Goal: Task Accomplishment & Management: Manage account settings

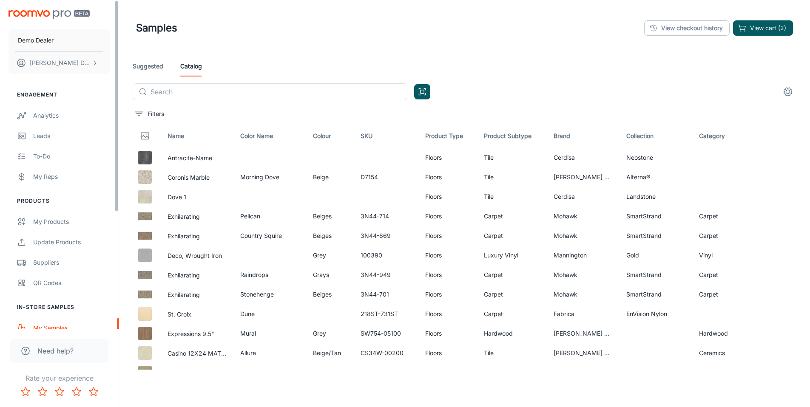
click at [74, 16] on img "scrollable content" at bounding box center [48, 14] width 81 height 9
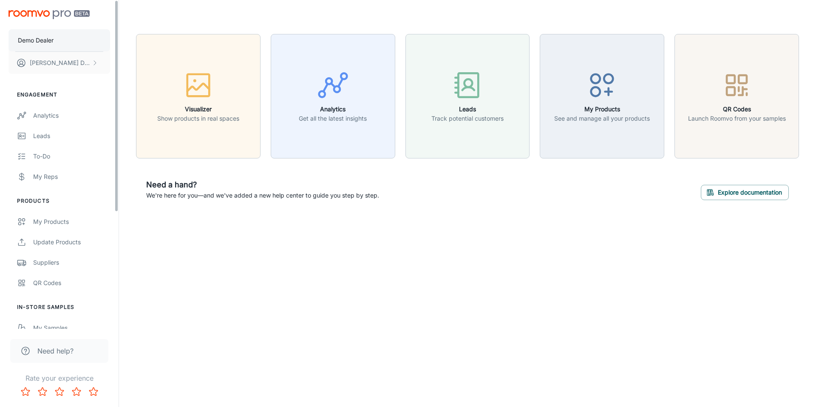
click at [71, 37] on button "Demo Dealer" at bounding box center [59, 40] width 102 height 22
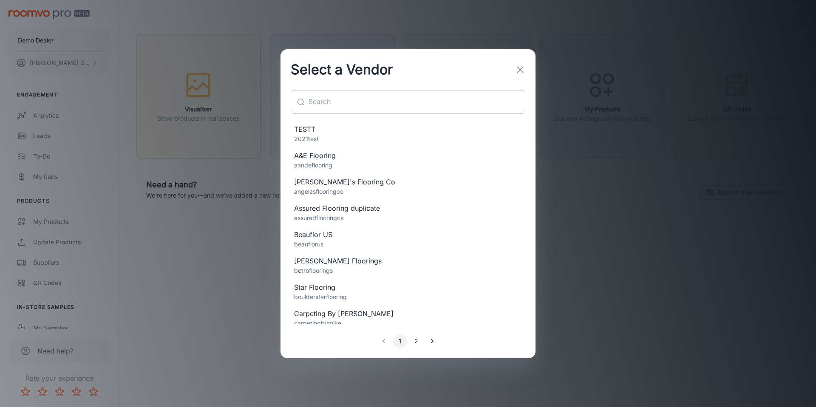
click at [319, 95] on input "text" at bounding box center [417, 102] width 217 height 24
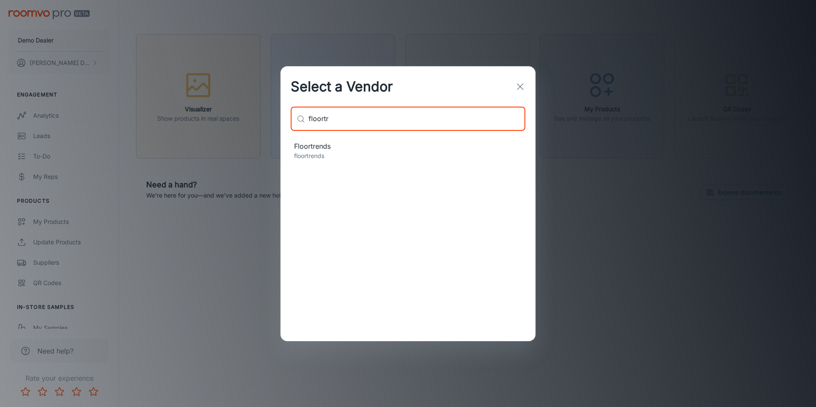
type input "floortr"
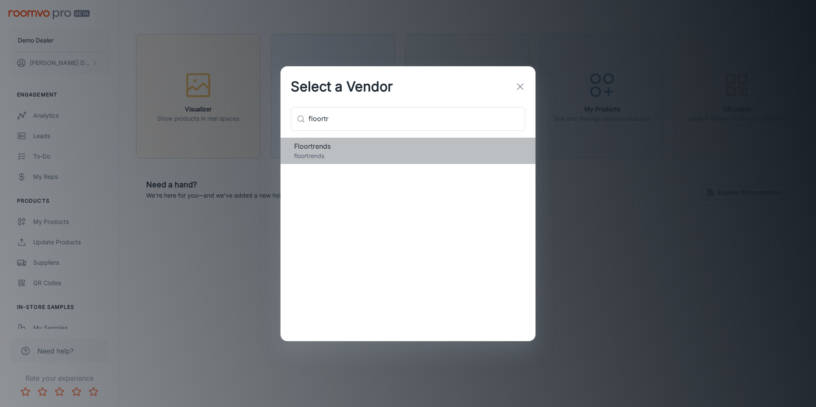
click at [331, 159] on p "floortrends" at bounding box center [408, 155] width 228 height 9
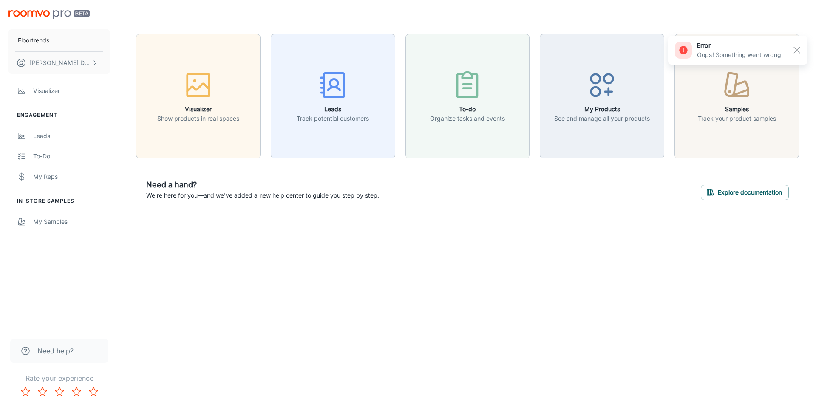
click at [265, 272] on div "Floortrends John Doe Visualizer Engagement Leads To-do My Reps In-Store Samples…" at bounding box center [408, 203] width 816 height 407
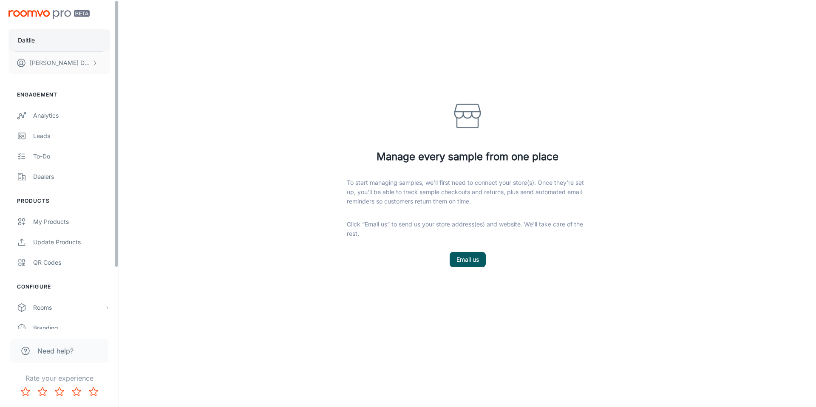
click at [55, 42] on button "Daltile" at bounding box center [59, 40] width 102 height 22
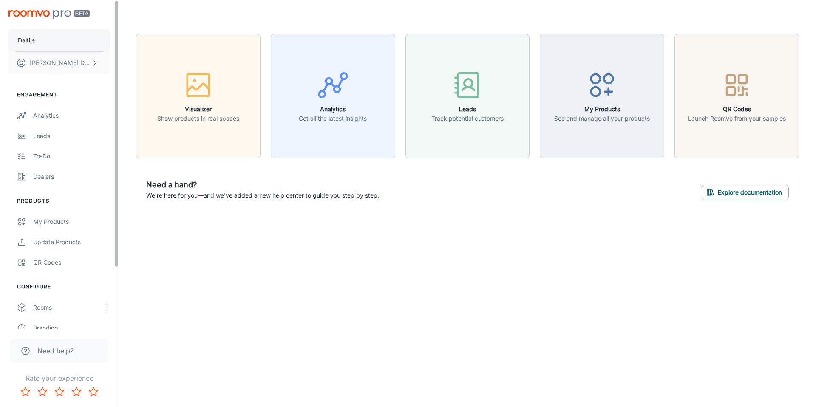
click at [79, 36] on button "Daltile" at bounding box center [59, 40] width 102 height 22
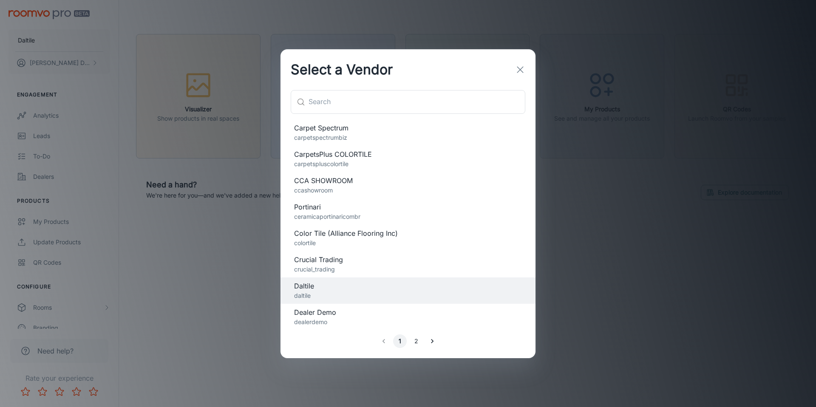
scroll to position [304, 0]
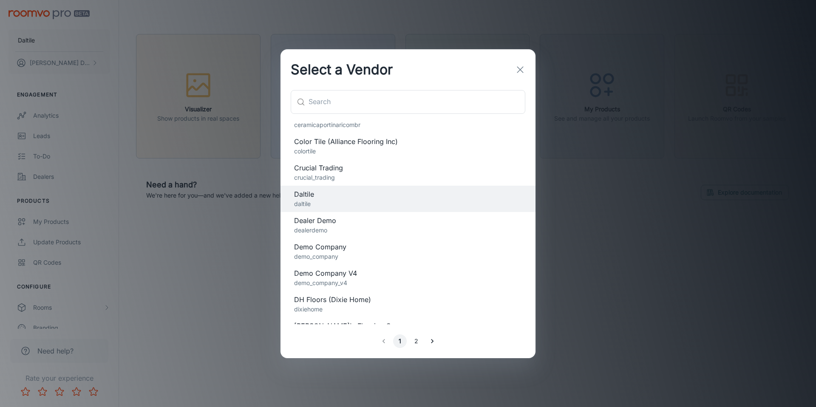
click at [460, 232] on p "dealerdemo" at bounding box center [408, 230] width 228 height 9
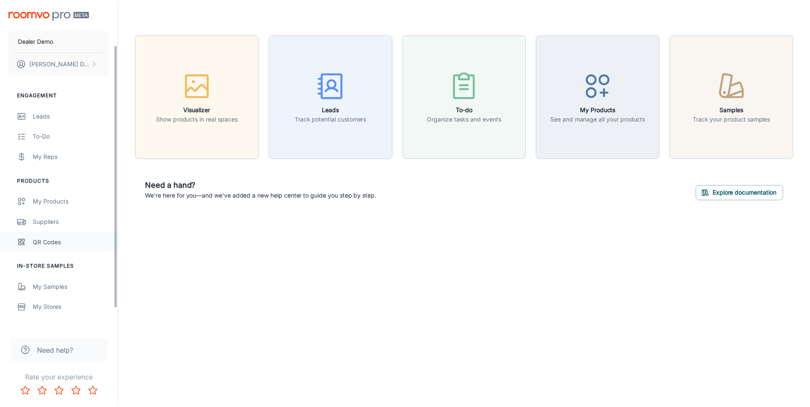
scroll to position [79, 0]
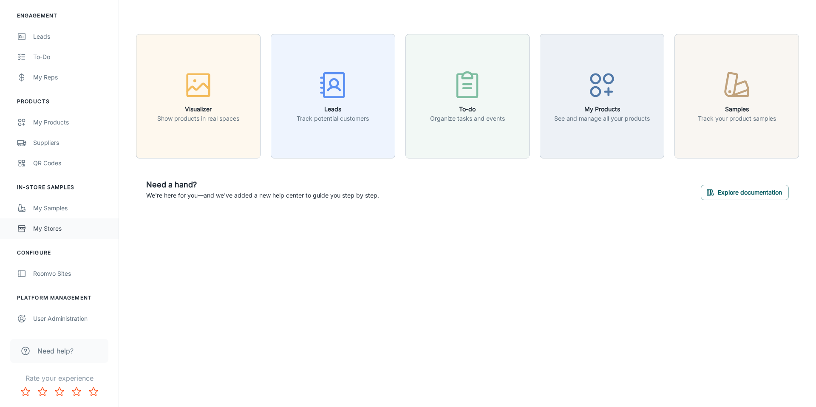
click at [62, 233] on link "My Stores" at bounding box center [59, 228] width 119 height 20
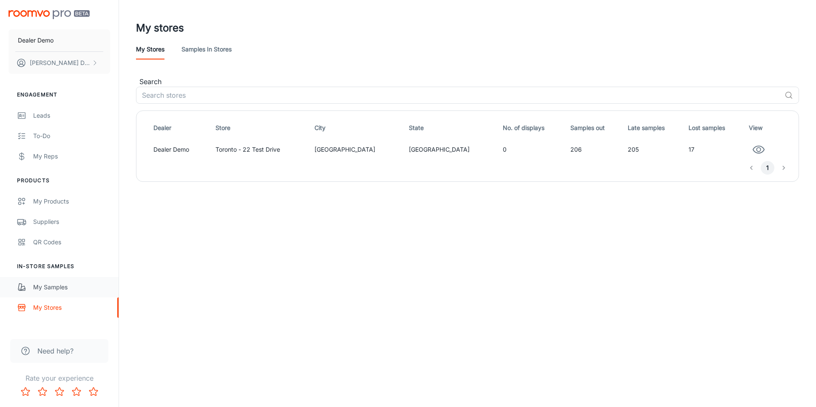
click at [81, 277] on link "My Samples" at bounding box center [59, 287] width 119 height 20
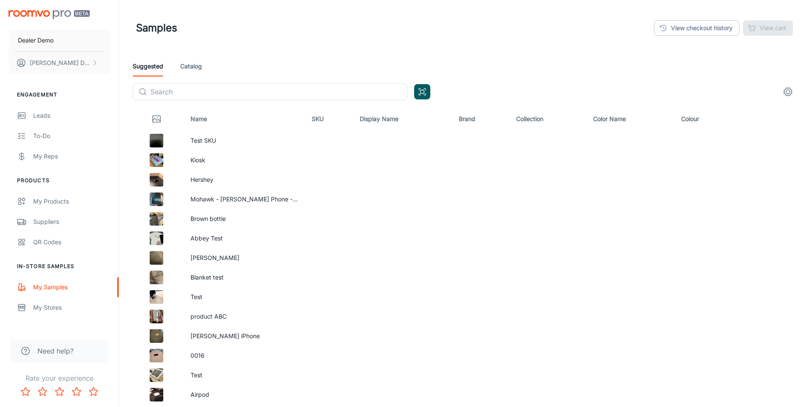
click at [322, 35] on div "Samples View checkout history View cart" at bounding box center [464, 28] width 657 height 22
click at [61, 35] on button "Dealer Demo" at bounding box center [59, 40] width 102 height 22
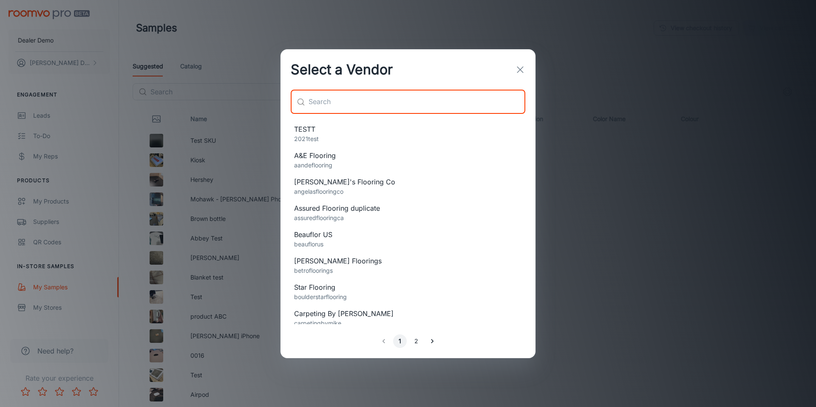
click at [343, 95] on input "text" at bounding box center [417, 102] width 217 height 24
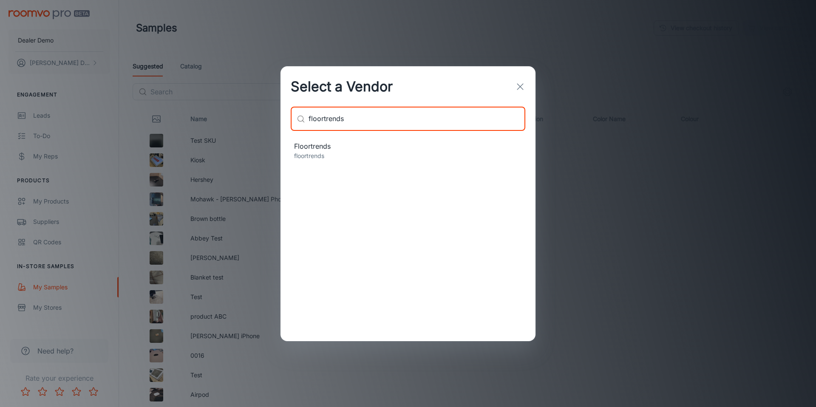
type input "floortrends"
click at [344, 147] on span "Floortrends" at bounding box center [408, 146] width 228 height 10
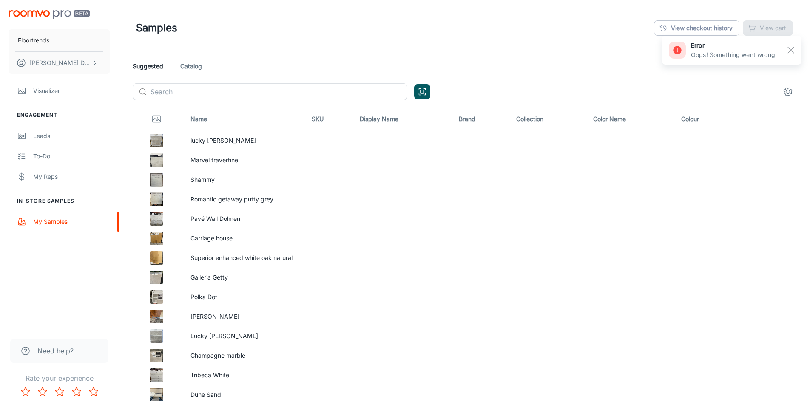
click at [65, 193] on div "Visualizer Engagement Leads To-do My Reps In-Store Samples My Samples" at bounding box center [59, 156] width 119 height 151
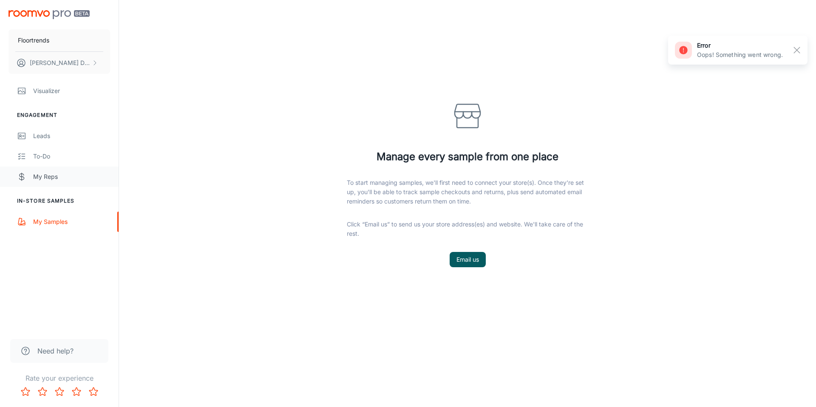
click at [62, 177] on div "My Reps" at bounding box center [71, 176] width 77 height 9
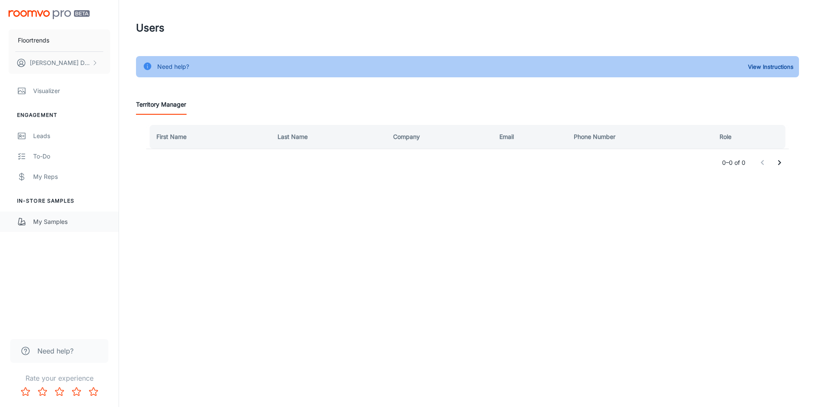
click at [64, 212] on link "My Samples" at bounding box center [59, 222] width 119 height 20
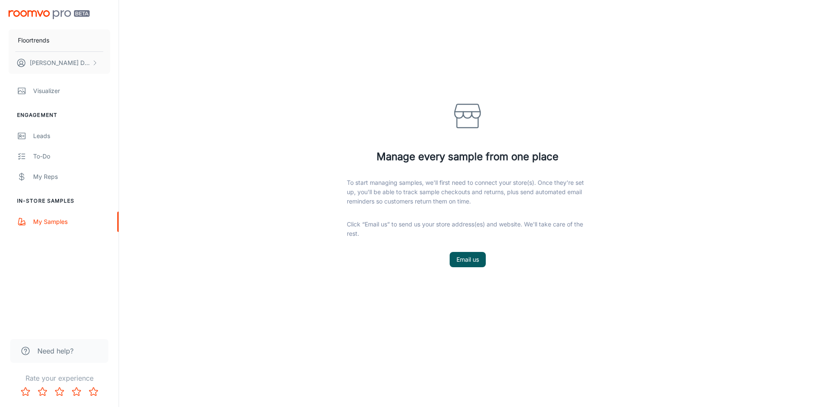
click at [320, 100] on div "Manage every sample from one place To start managing samples, we'll first need …" at bounding box center [467, 200] width 697 height 400
click at [58, 20] on div "Floortrends John Doe" at bounding box center [59, 40] width 119 height 81
click at [56, 15] on img "scrollable content" at bounding box center [48, 14] width 81 height 9
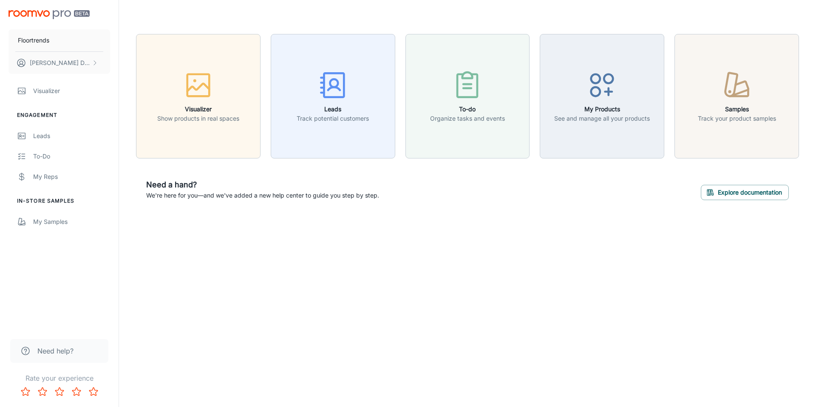
click at [155, 269] on div "Floortrends John Doe Visualizer Engagement Leads To-do My Reps In-Store Samples…" at bounding box center [408, 203] width 816 height 407
click at [80, 218] on div "My Samples" at bounding box center [71, 221] width 77 height 9
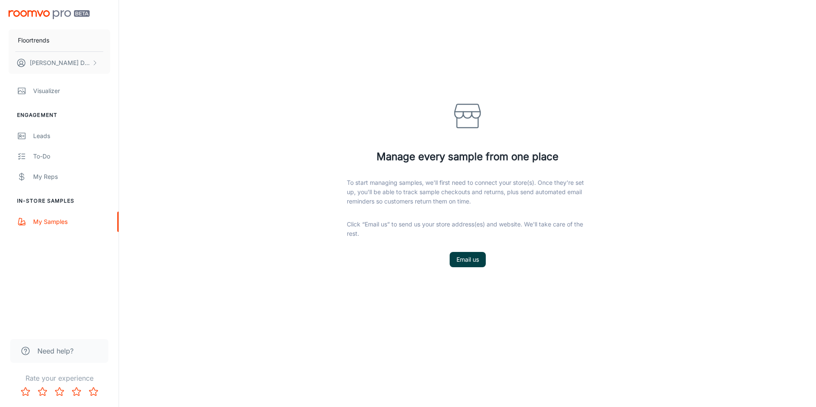
click at [479, 261] on link "Email us" at bounding box center [468, 259] width 36 height 15
click at [374, 164] on div "Manage every sample from one place To start managing samples, we'll first need …" at bounding box center [467, 183] width 255 height 366
click at [326, 82] on div "Manage every sample from one place To start managing samples, we'll first need …" at bounding box center [467, 200] width 697 height 400
click at [344, 98] on div "Manage every sample from one place To start managing samples, we'll first need …" at bounding box center [467, 183] width 255 height 366
click at [71, 42] on button "Floortrends" at bounding box center [59, 40] width 102 height 22
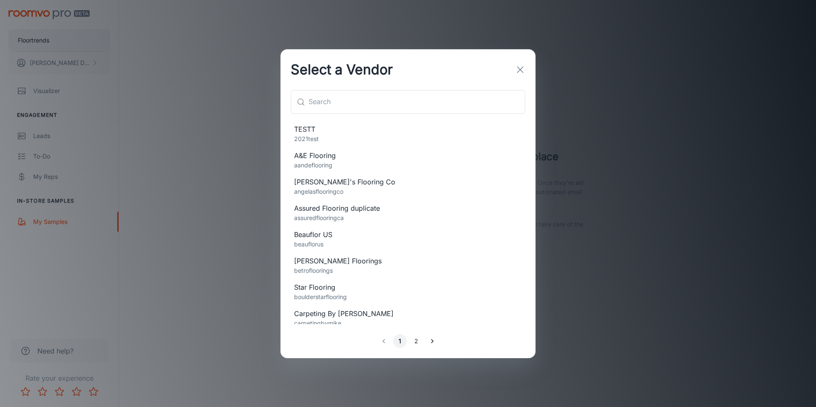
click at [71, 42] on div "Select a Vendor ​ ​ TESTT 2021test A&E Flooring aandeflooring Angela's Flooring…" at bounding box center [408, 203] width 816 height 407
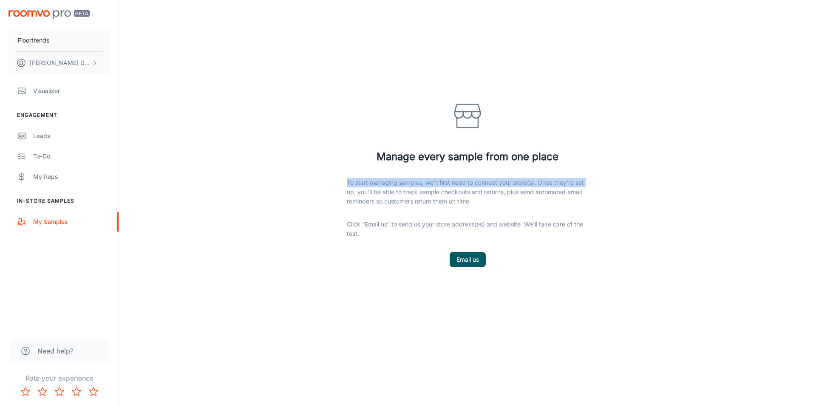
drag, startPoint x: 239, startPoint y: 185, endPoint x: 236, endPoint y: 180, distance: 5.7
click at [238, 182] on div "Manage every sample from one place To start managing samples, we'll first need …" at bounding box center [467, 200] width 697 height 400
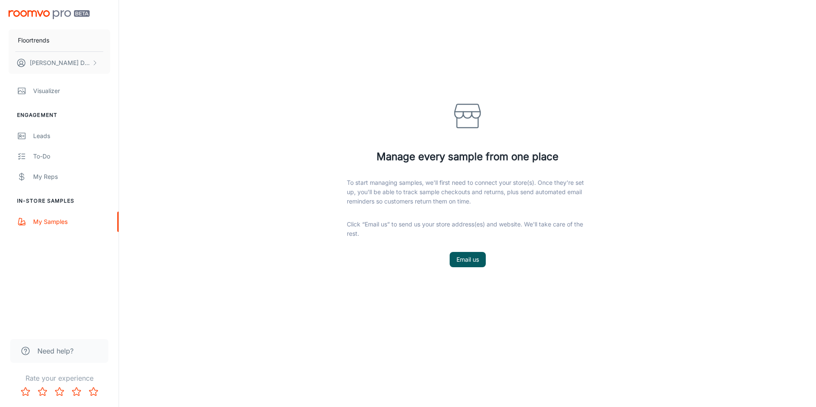
click at [225, 108] on div "Manage every sample from one place To start managing samples, we'll first need …" at bounding box center [467, 200] width 697 height 400
click at [432, 245] on div "Manage every sample from one place To start managing samples, we'll first need …" at bounding box center [467, 183] width 255 height 366
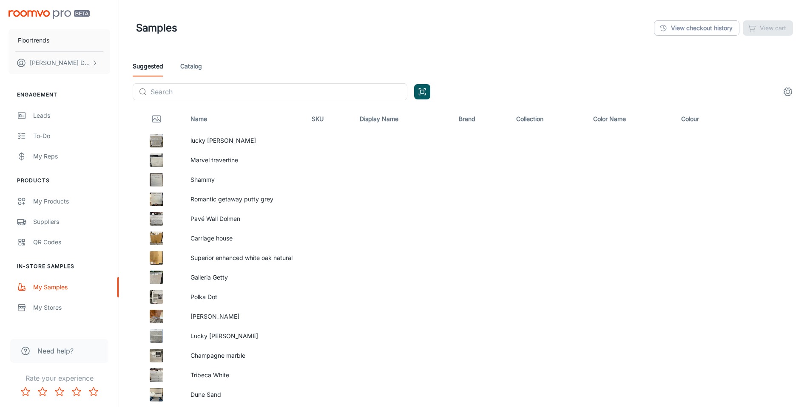
click at [191, 61] on link "Catalog" at bounding box center [191, 66] width 22 height 20
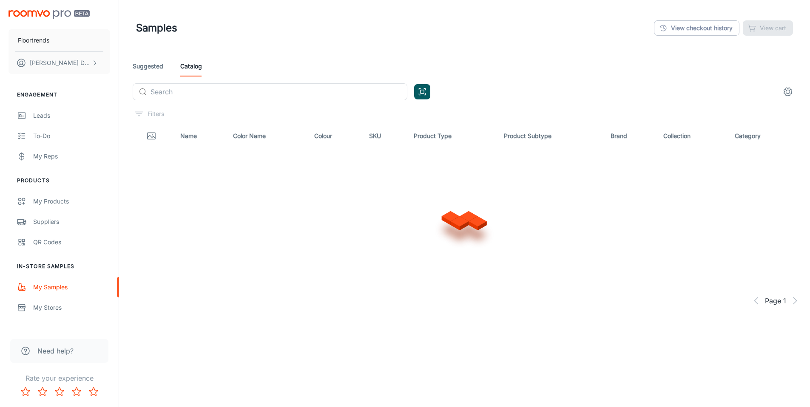
click at [428, 49] on header "Samples View checkout history View cart" at bounding box center [464, 28] width 677 height 56
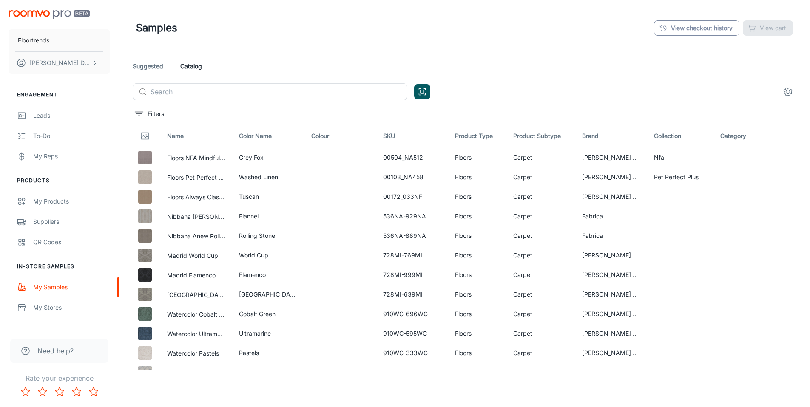
click at [688, 24] on link "View checkout history" at bounding box center [696, 27] width 85 height 15
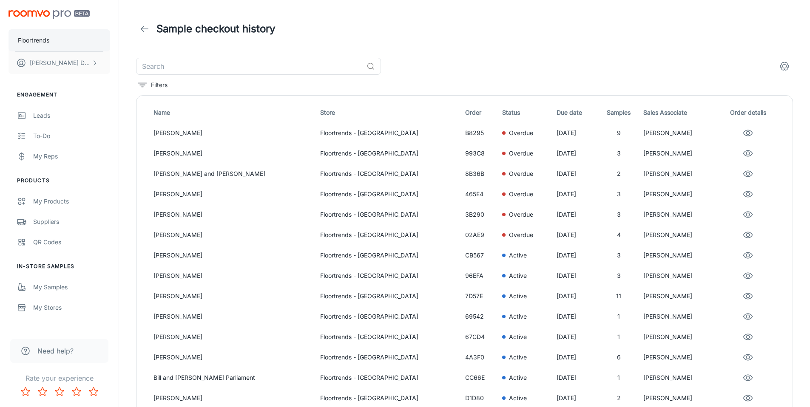
click at [58, 39] on button "Floortrends" at bounding box center [59, 40] width 102 height 22
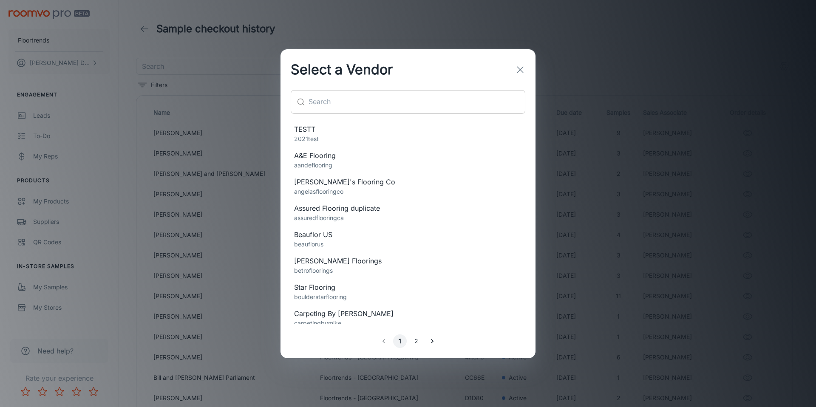
click at [352, 92] on input "text" at bounding box center [417, 102] width 217 height 24
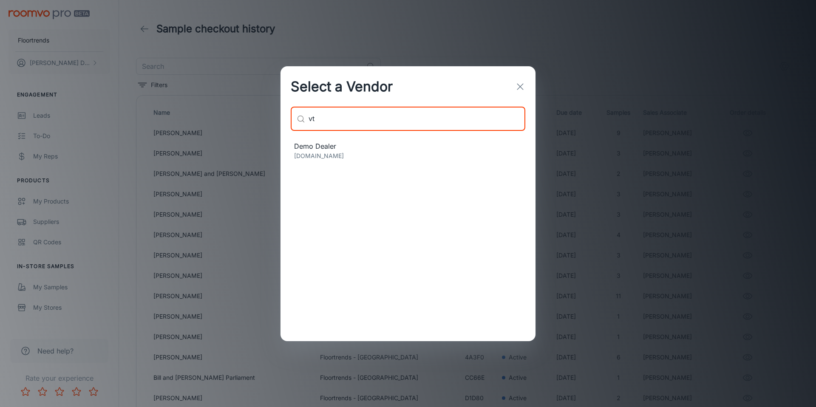
type input "vt"
click at [334, 134] on div "​ vt ​" at bounding box center [407, 122] width 255 height 31
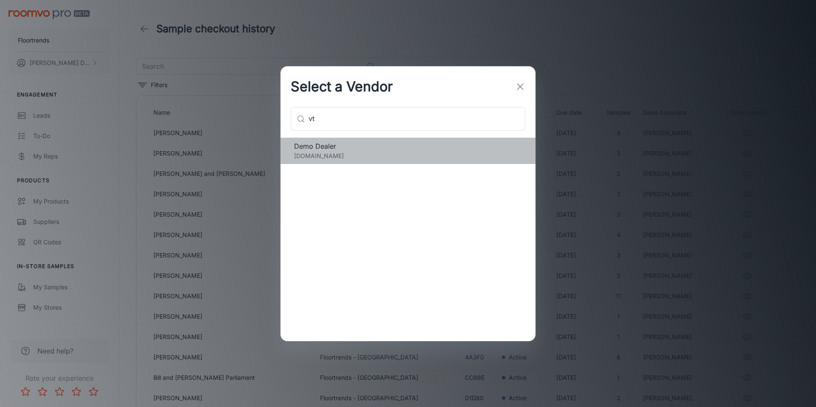
click at [335, 139] on div "Demo Dealer vtjeff.co" at bounding box center [407, 151] width 255 height 26
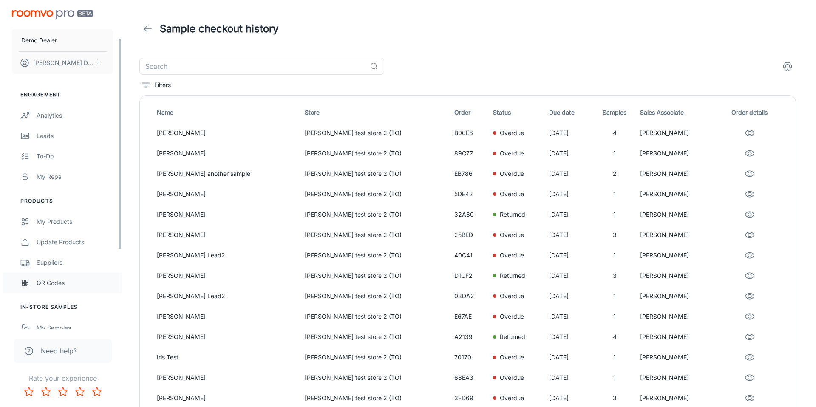
scroll to position [181, 0]
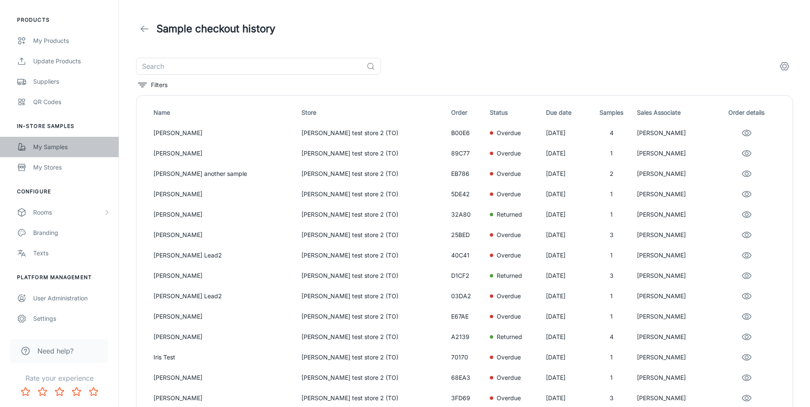
click at [73, 153] on link "My Samples" at bounding box center [59, 147] width 119 height 20
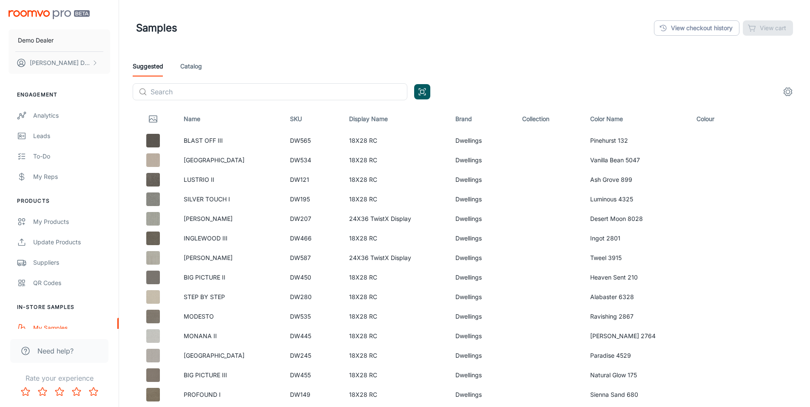
click at [190, 69] on link "Catalog" at bounding box center [191, 66] width 22 height 20
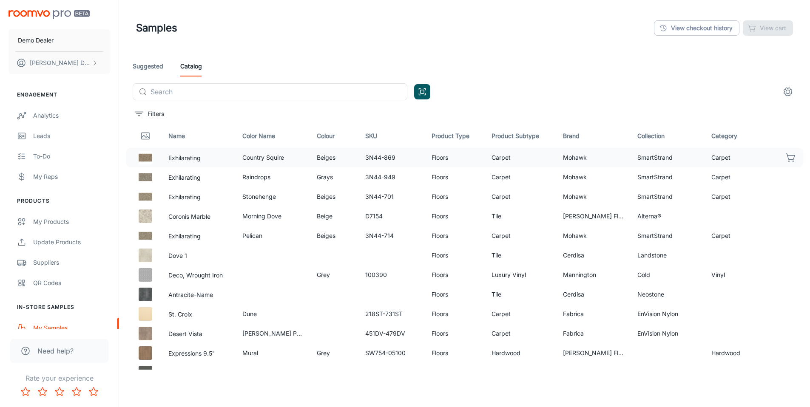
click at [785, 161] on icon "button" at bounding box center [790, 158] width 10 height 10
click at [40, 62] on p "John Doe" at bounding box center [60, 62] width 60 height 9
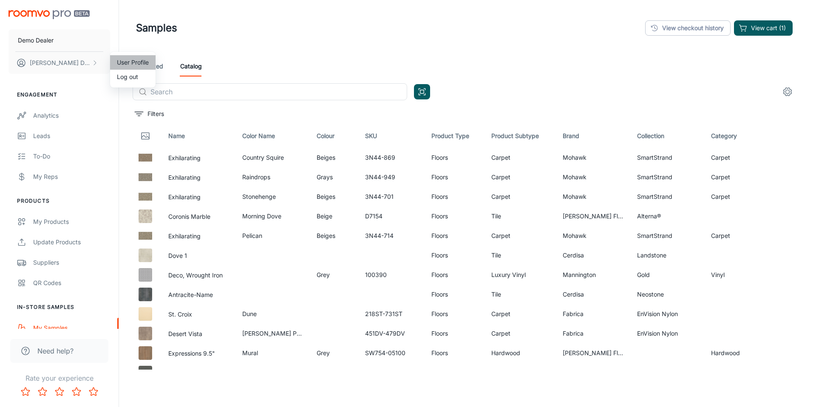
click at [139, 62] on li "User Profile" at bounding box center [132, 62] width 45 height 14
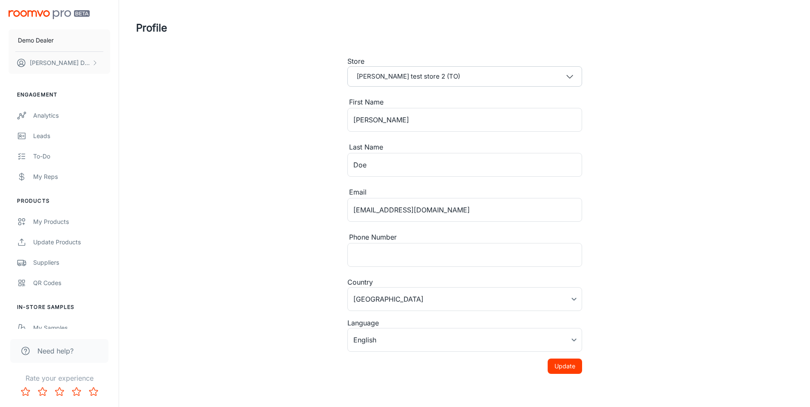
type input "Canada"
click at [237, 109] on div "Profile Store jeff test store 2 (TO) First Name John ​ Last Name Doe ​ Email je…" at bounding box center [464, 200] width 677 height 401
click at [54, 9] on div "Demo Dealer John Doe" at bounding box center [59, 40] width 119 height 81
click at [45, 12] on img "scrollable content" at bounding box center [48, 14] width 81 height 9
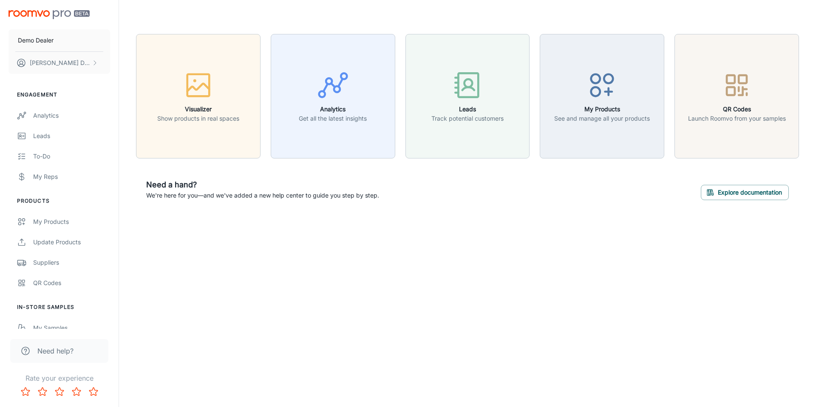
click at [360, 276] on div "Demo Dealer John Doe Engagement Analytics Leads To-do My Reps Products My Produ…" at bounding box center [408, 203] width 816 height 407
click at [614, 226] on div "Visualizer Show products in real spaces Analytics Get all the latest insights L…" at bounding box center [467, 122] width 697 height 244
click at [440, 224] on div "Visualizer Show products in real spaces Analytics Get all the latest insights L…" at bounding box center [467, 122] width 697 height 244
click at [389, 234] on div "Visualizer Show products in real spaces Analytics Get all the latest insights L…" at bounding box center [467, 122] width 697 height 244
click at [79, 45] on button "Demo Dealer" at bounding box center [59, 40] width 102 height 22
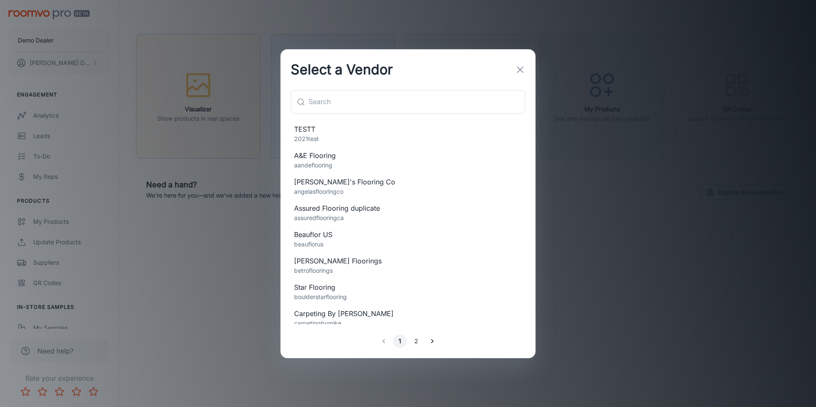
click at [336, 135] on p "2021test" at bounding box center [408, 138] width 228 height 9
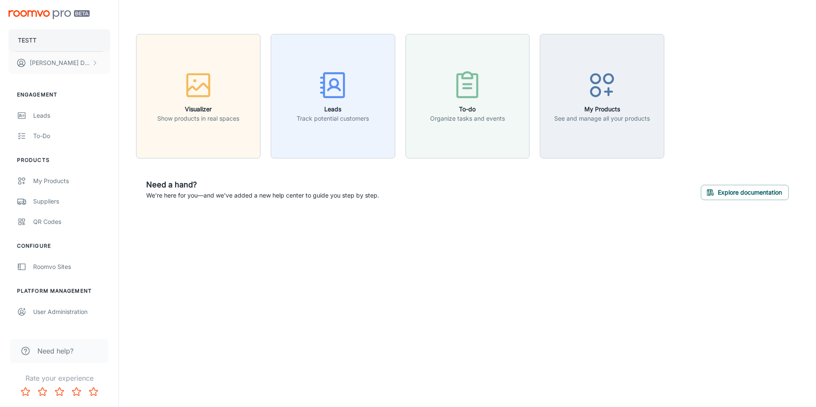
click at [82, 43] on button "TESTT" at bounding box center [59, 40] width 102 height 22
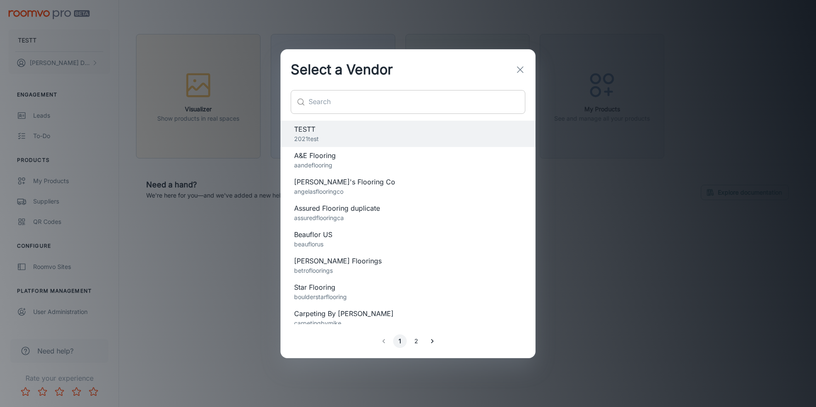
click at [380, 102] on input "text" at bounding box center [417, 102] width 217 height 24
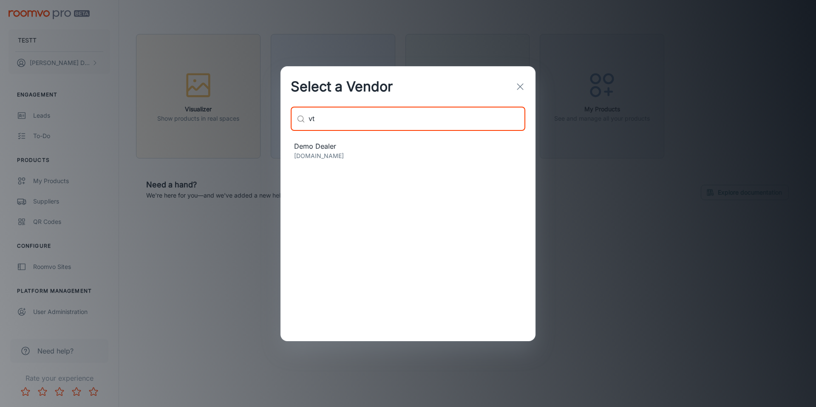
type input "vt"
click at [377, 147] on span "Demo Dealer" at bounding box center [408, 146] width 228 height 10
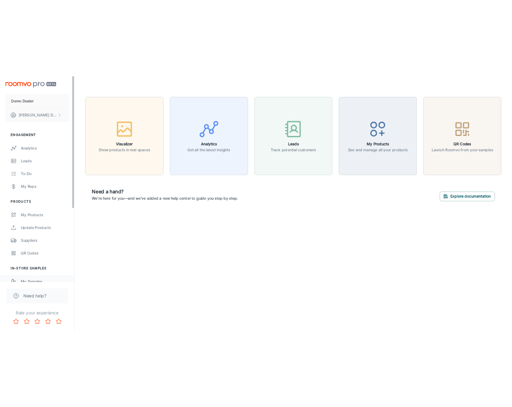
scroll to position [93, 0]
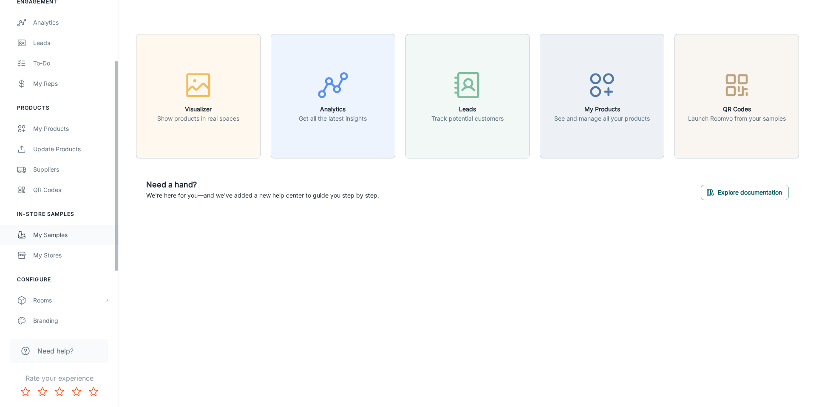
click at [102, 231] on div "My Samples" at bounding box center [71, 234] width 77 height 9
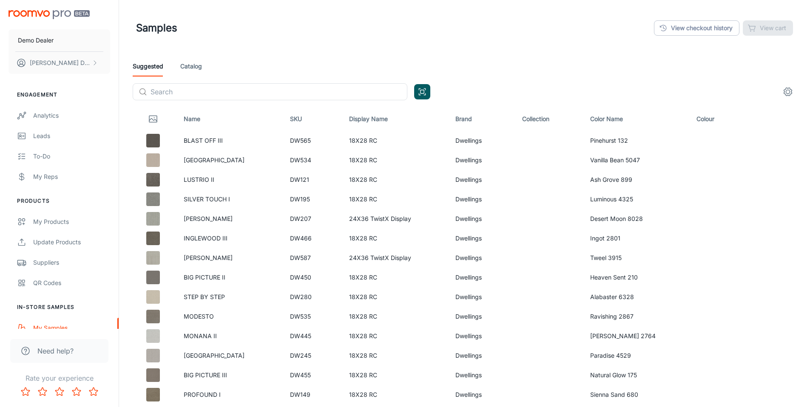
click at [592, 60] on div "Suggested Catalog" at bounding box center [464, 66] width 663 height 20
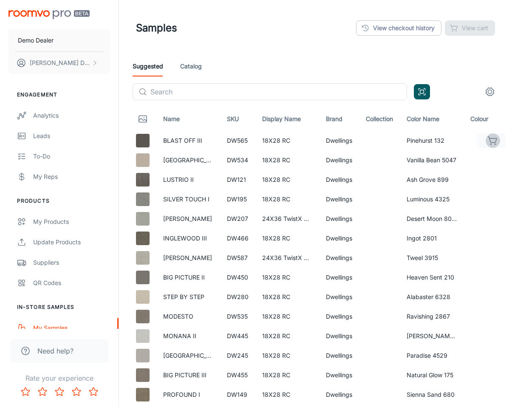
click at [489, 141] on icon "button" at bounding box center [493, 141] width 10 height 10
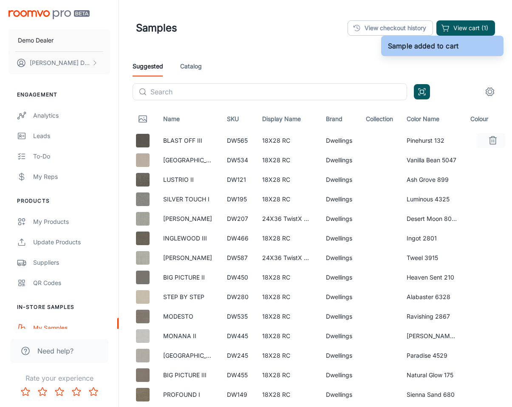
click at [492, 142] on icon "button" at bounding box center [493, 141] width 10 height 10
click at [201, 71] on link "Catalog" at bounding box center [191, 66] width 22 height 20
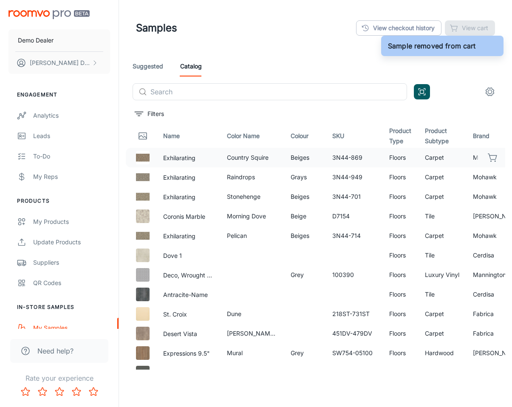
click at [491, 156] on icon "button" at bounding box center [493, 158] width 10 height 10
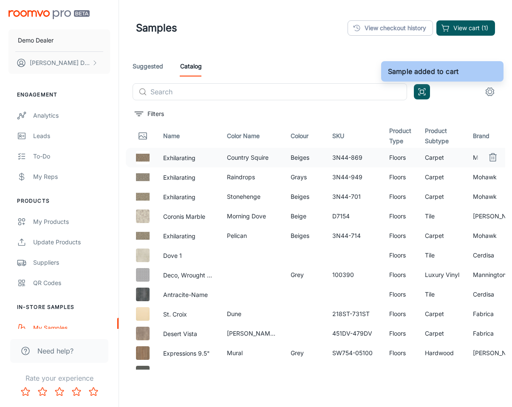
click at [491, 157] on icon "button" at bounding box center [493, 158] width 10 height 10
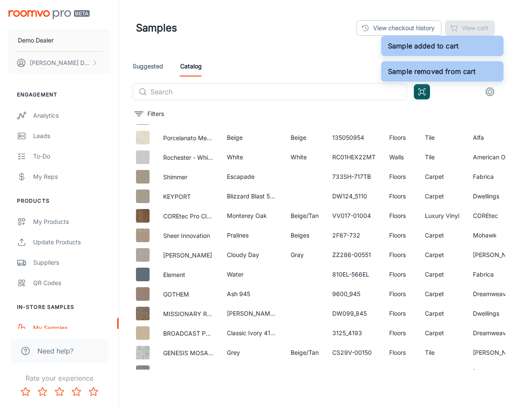
scroll to position [434, 0]
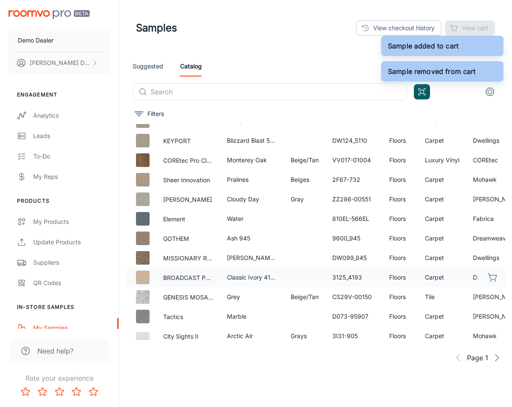
click at [488, 272] on icon "button" at bounding box center [493, 277] width 10 height 10
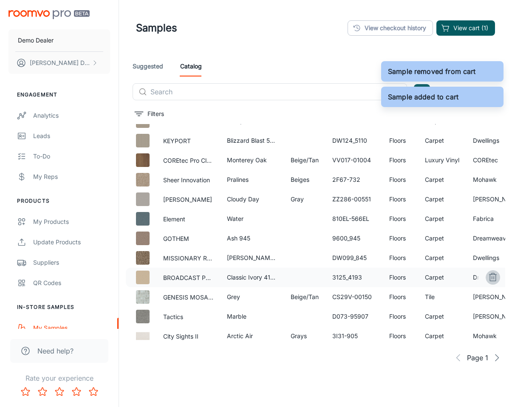
click at [492, 277] on line "button" at bounding box center [492, 278] width 0 height 3
click at [287, 49] on header "Samples View checkout history View cart" at bounding box center [316, 28] width 380 height 56
